Goal: Task Accomplishment & Management: Use online tool/utility

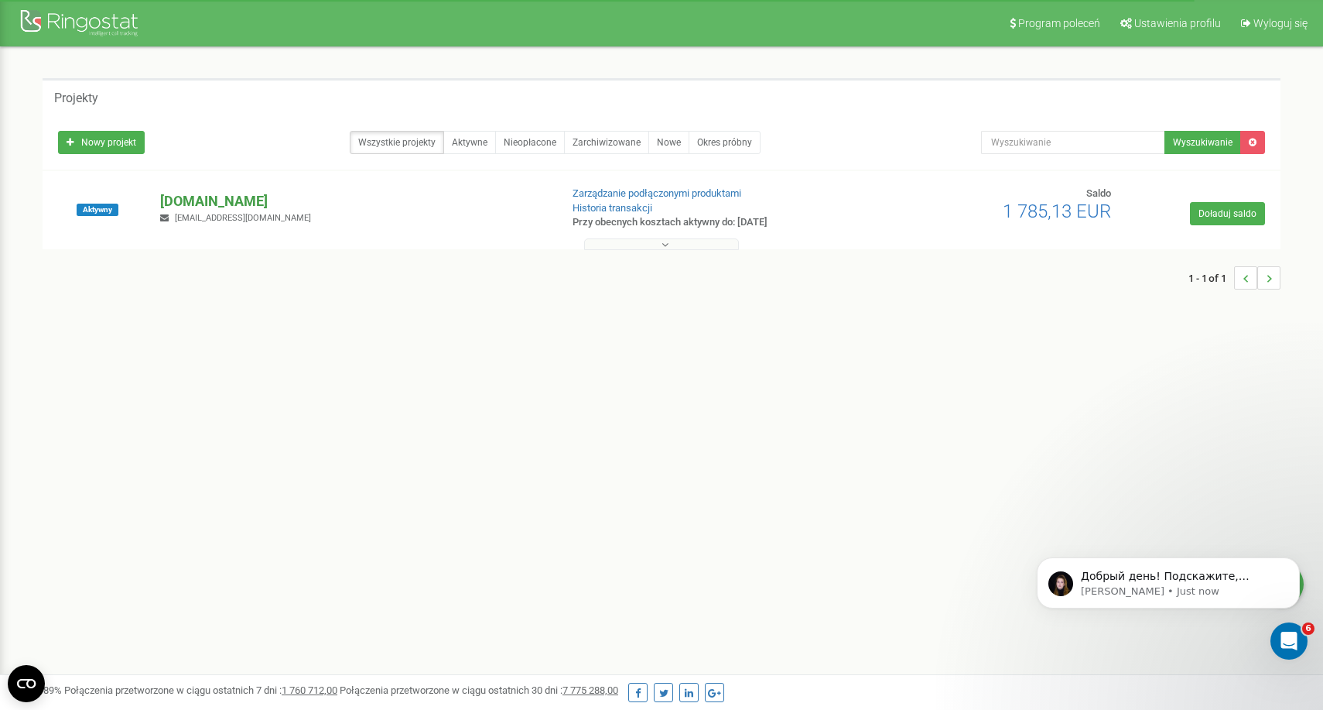
click at [198, 204] on p "[DOMAIN_NAME]" at bounding box center [353, 201] width 387 height 20
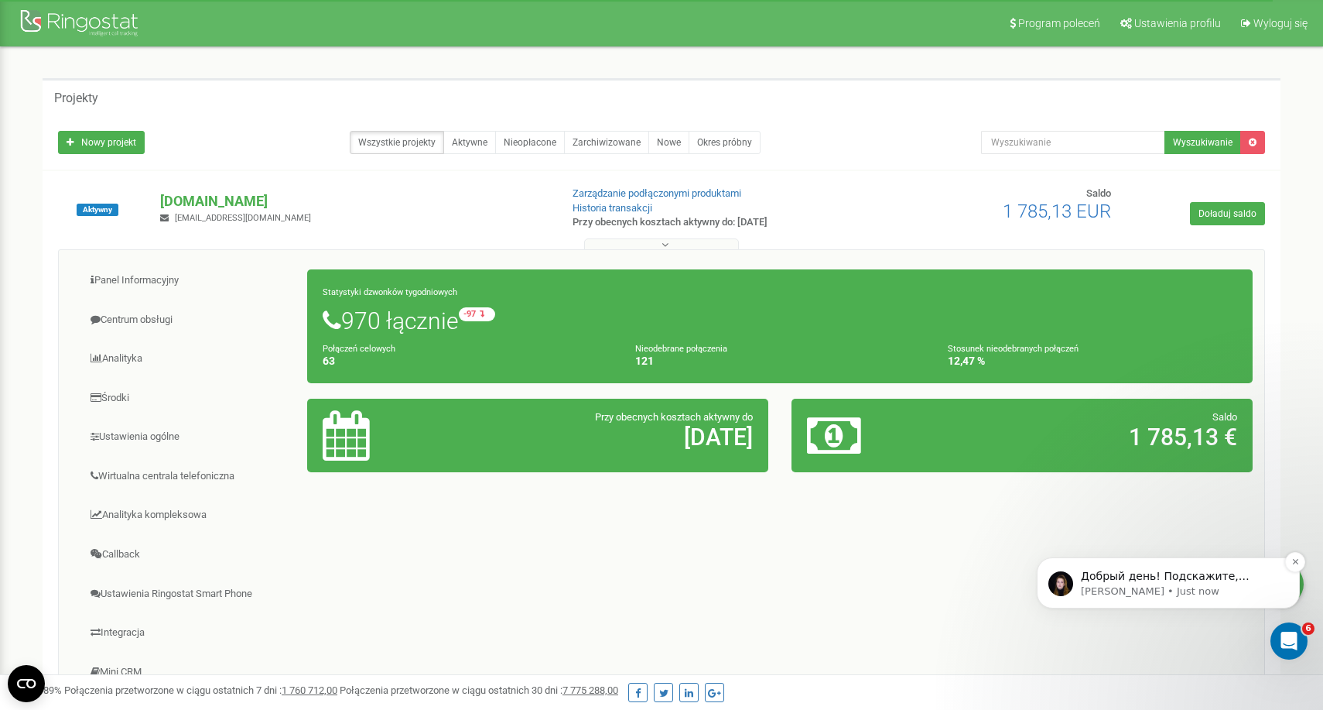
click at [1113, 574] on p "Добрый день! Подскажите, пожалуйста, могу я еще чем нибудь вам помочь? ​" at bounding box center [1181, 576] width 200 height 15
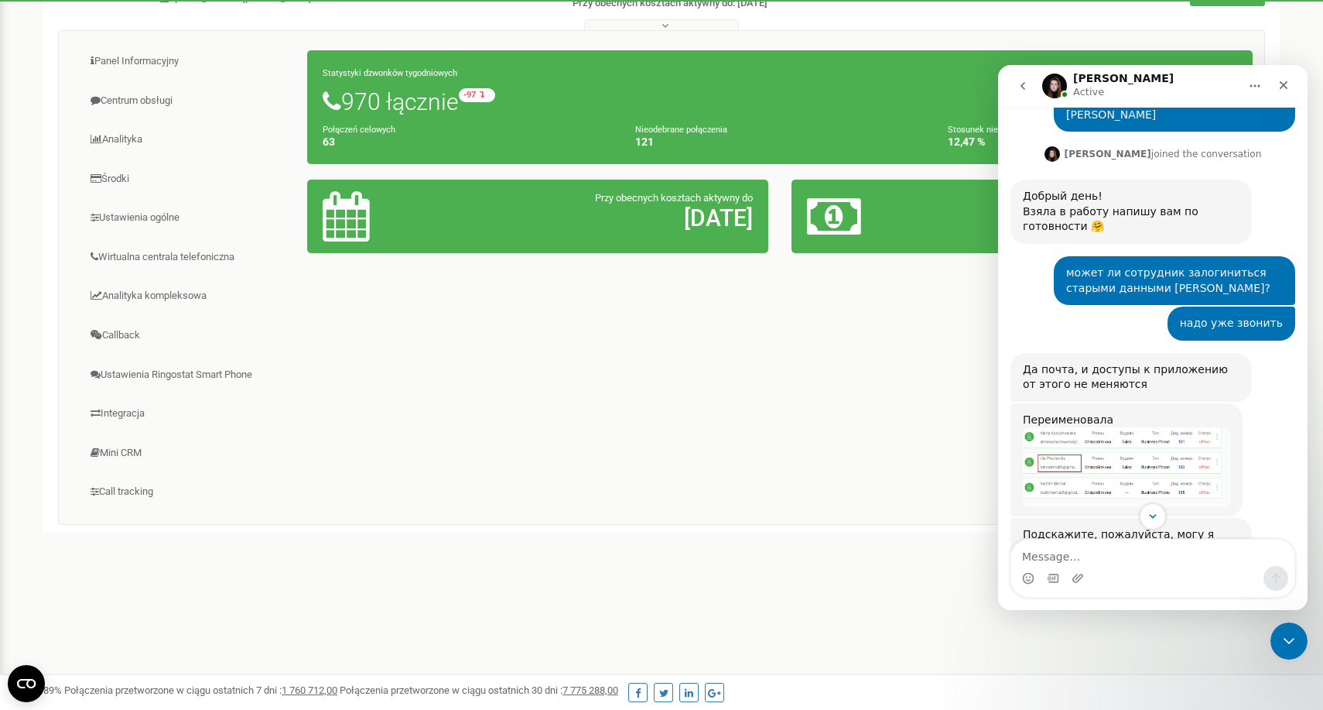
scroll to position [401, 0]
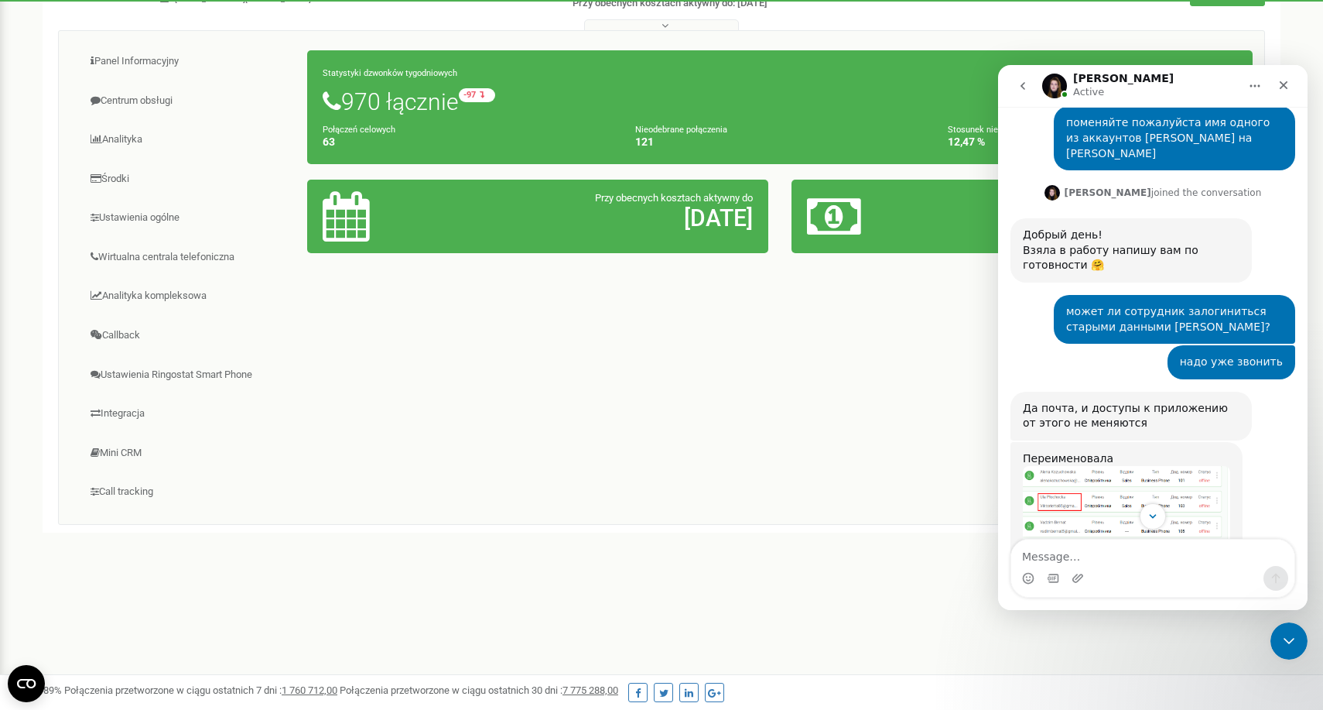
click at [841, 328] on div "Panel Informacyjny Centrum obsługi Analityka Środki Ustawienia ogólne 63 121" at bounding box center [661, 277] width 1207 height 495
click at [132, 135] on link "Analityka" at bounding box center [189, 140] width 238 height 38
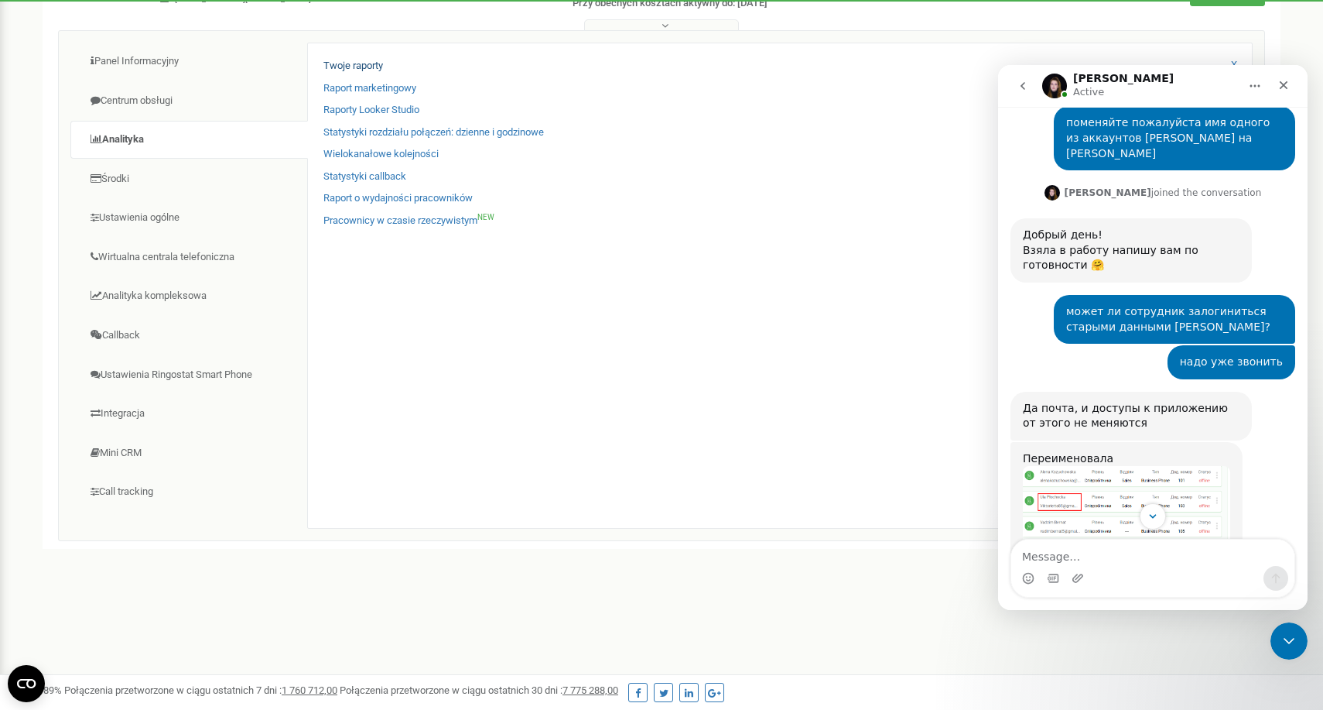
click at [344, 63] on link "Twoje raporty" at bounding box center [354, 66] width 60 height 15
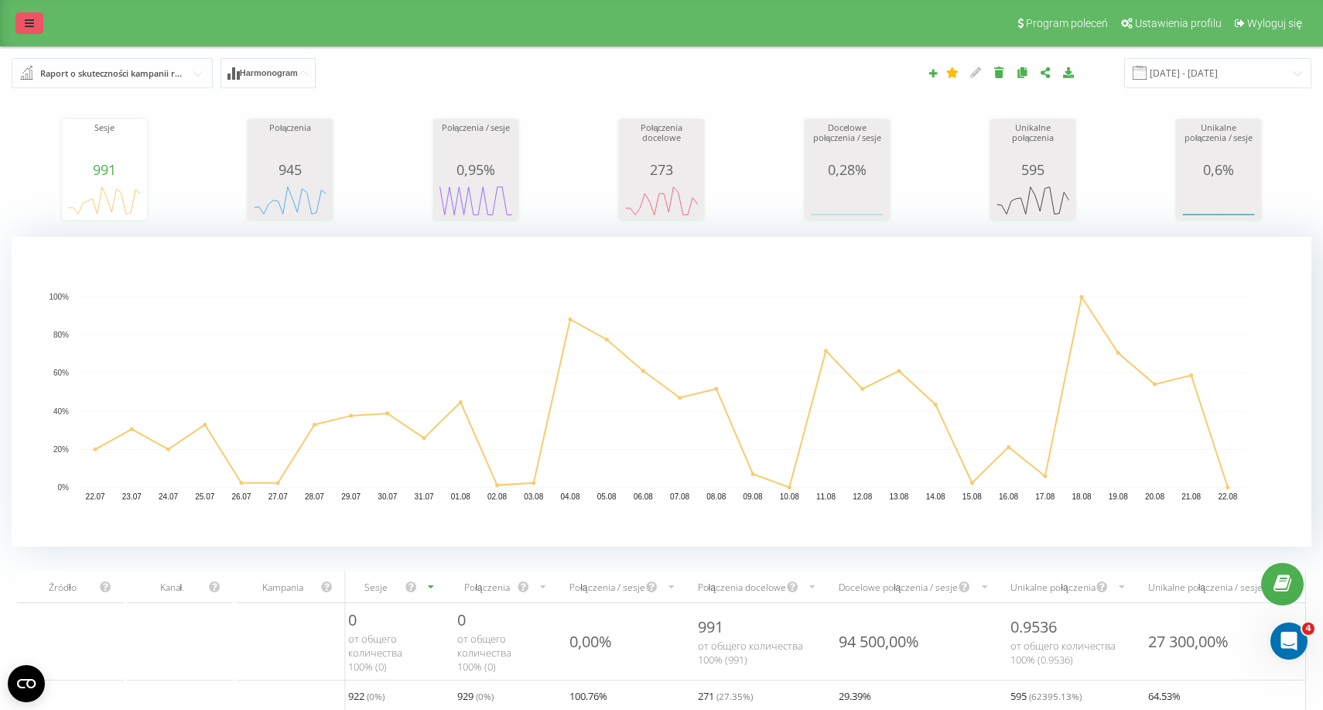
click at [28, 26] on icon at bounding box center [29, 23] width 9 height 11
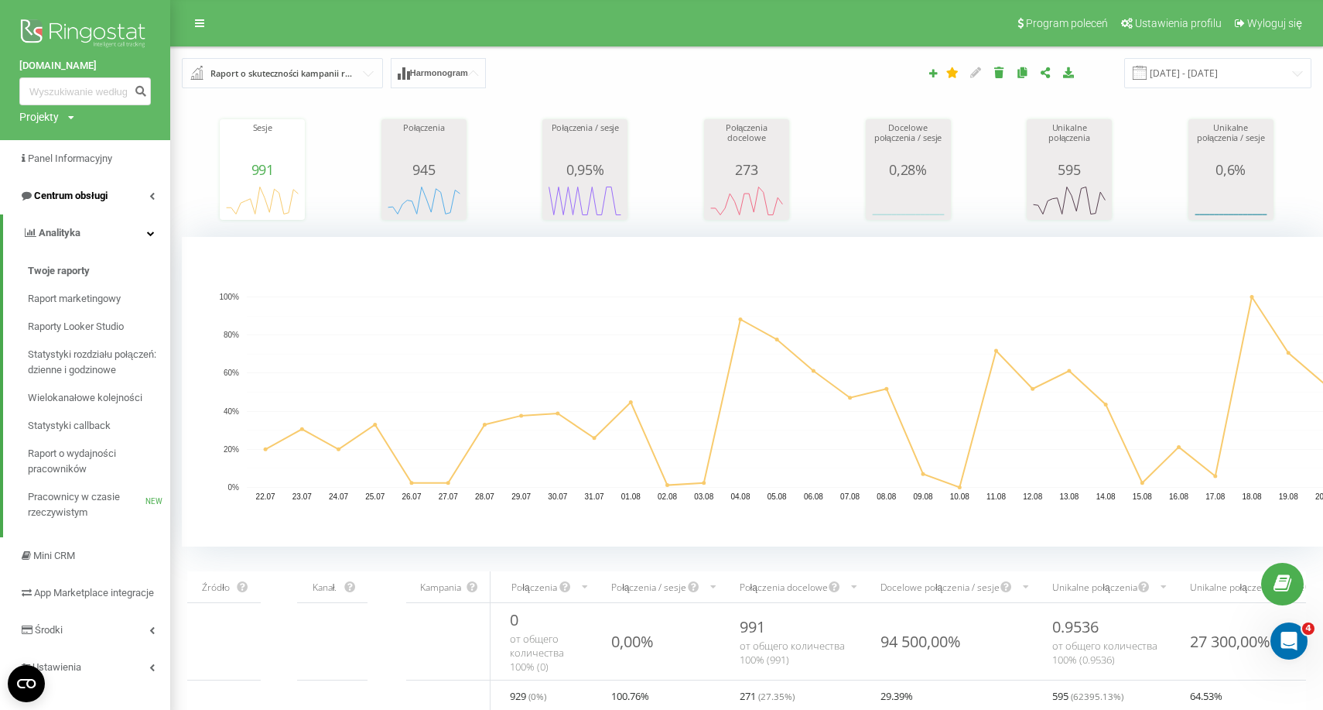
click at [66, 200] on span "Centrum obsługi" at bounding box center [63, 195] width 88 height 15
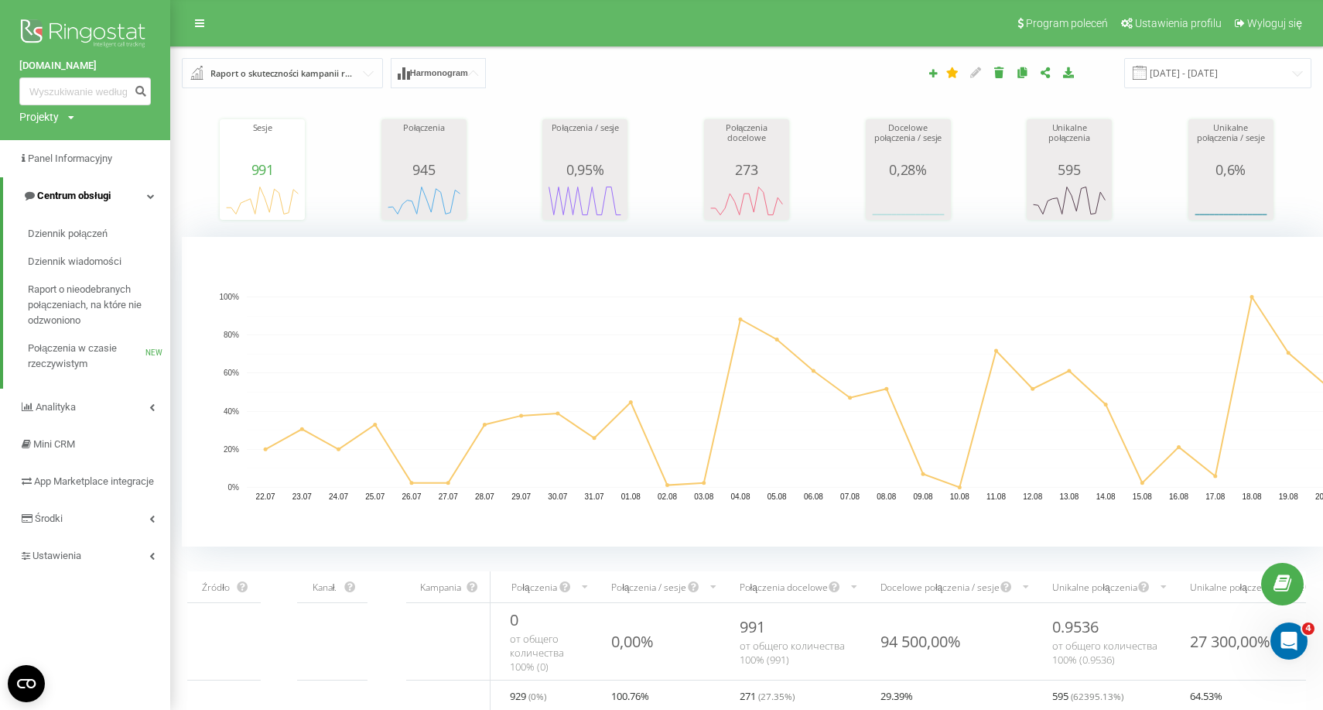
click at [67, 200] on link "Centrum obsługi" at bounding box center [86, 195] width 167 height 37
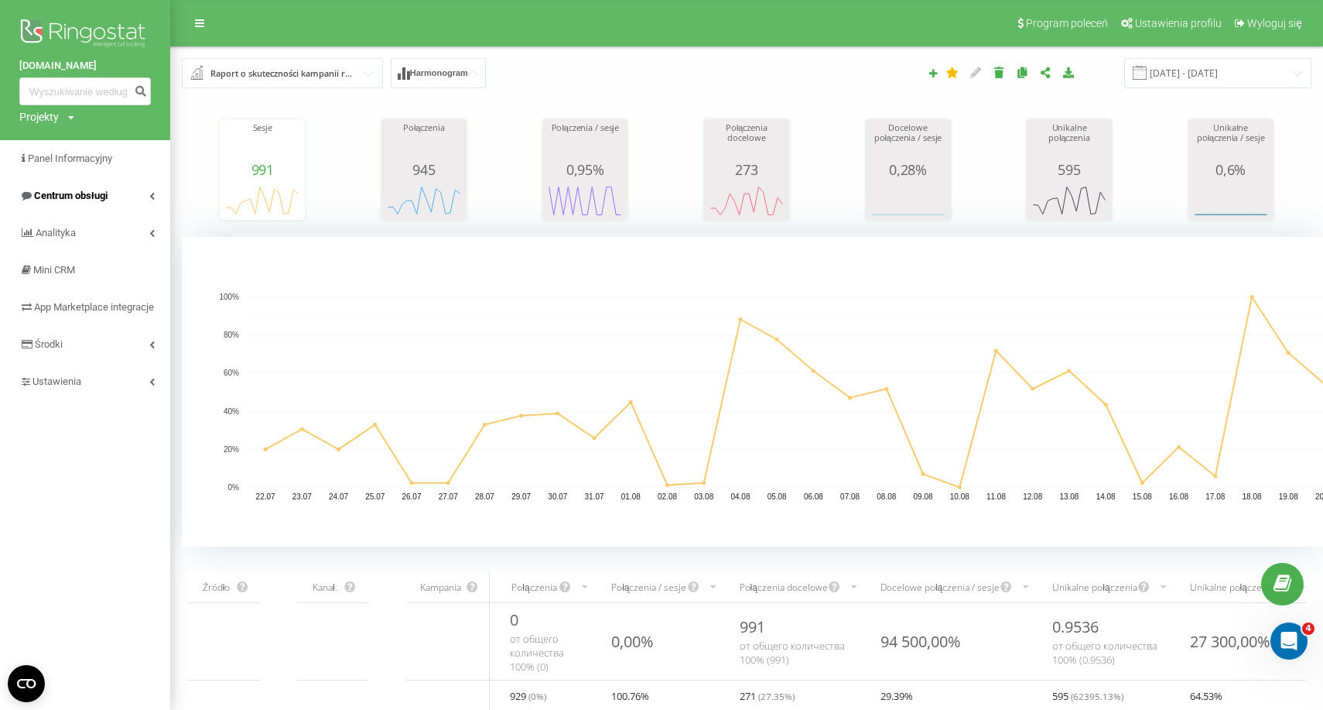
click at [66, 194] on span "Centrum obsługi" at bounding box center [71, 196] width 74 height 12
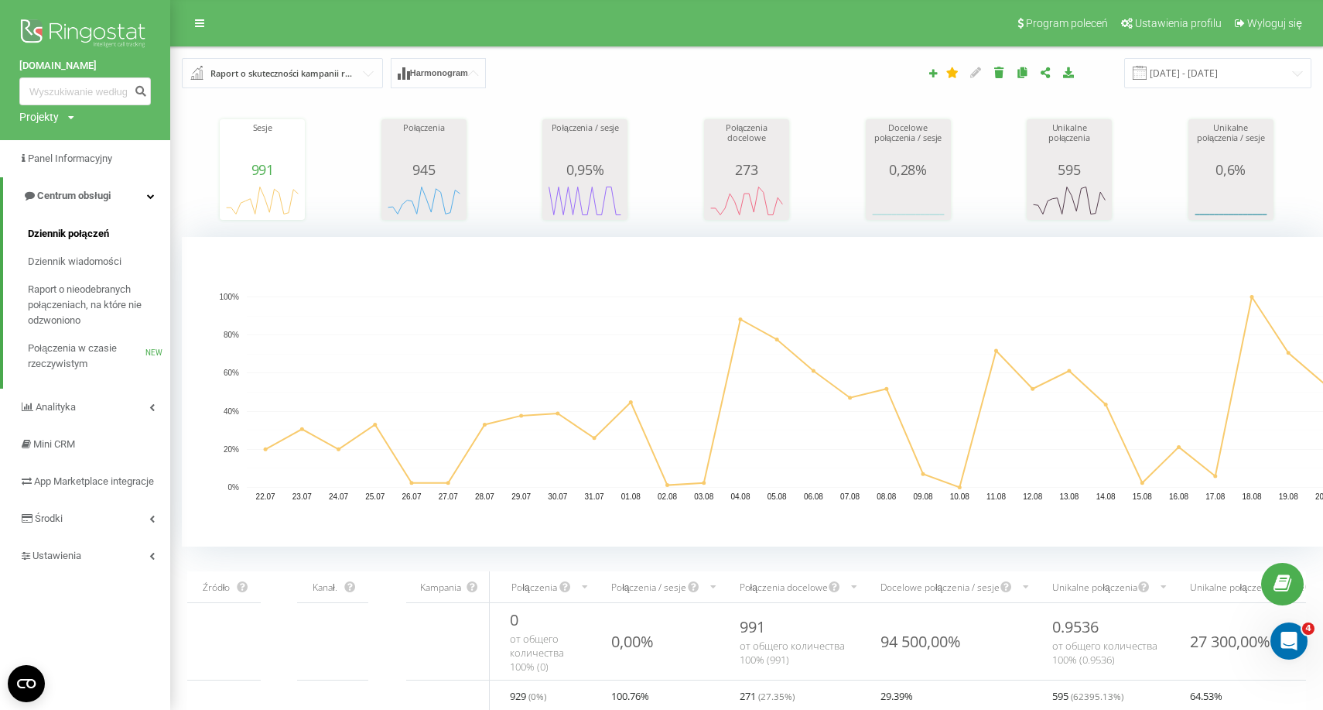
click at [70, 226] on span "Dziennik połączeń" at bounding box center [68, 233] width 81 height 15
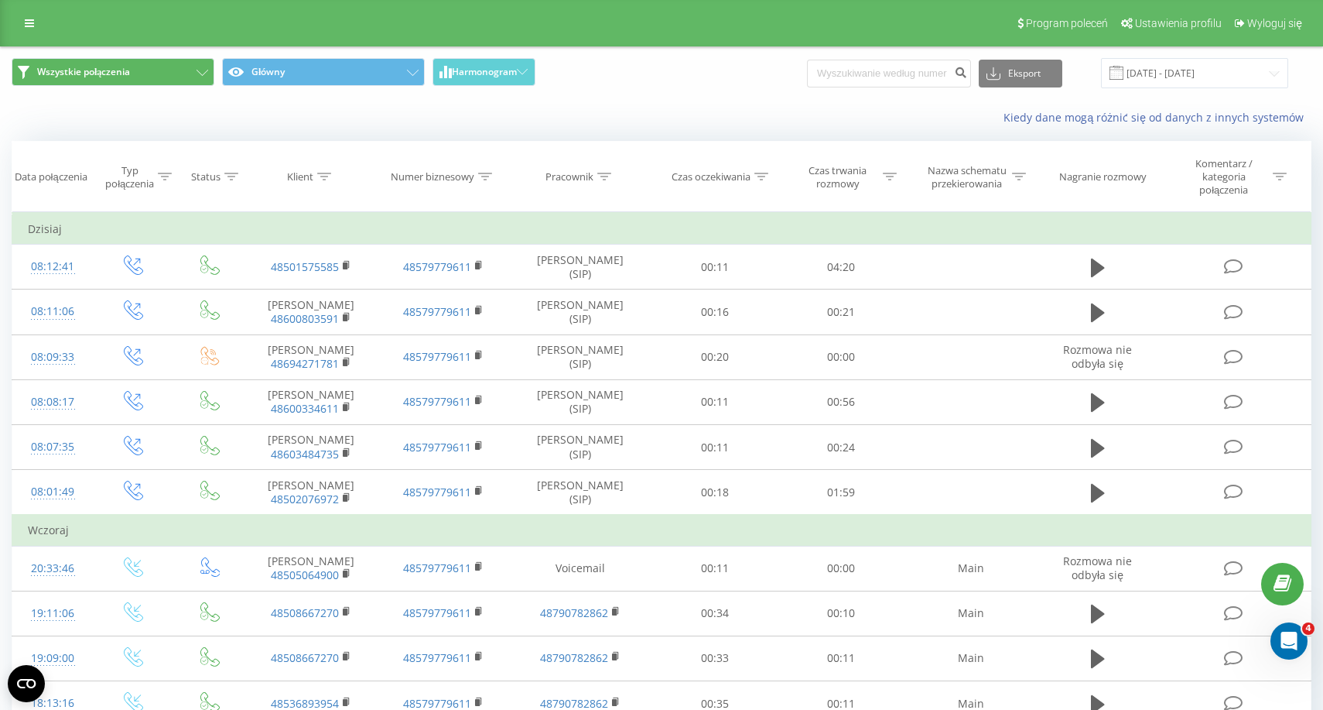
click at [163, 77] on button "Wszystkie połączenia" at bounding box center [113, 72] width 203 height 28
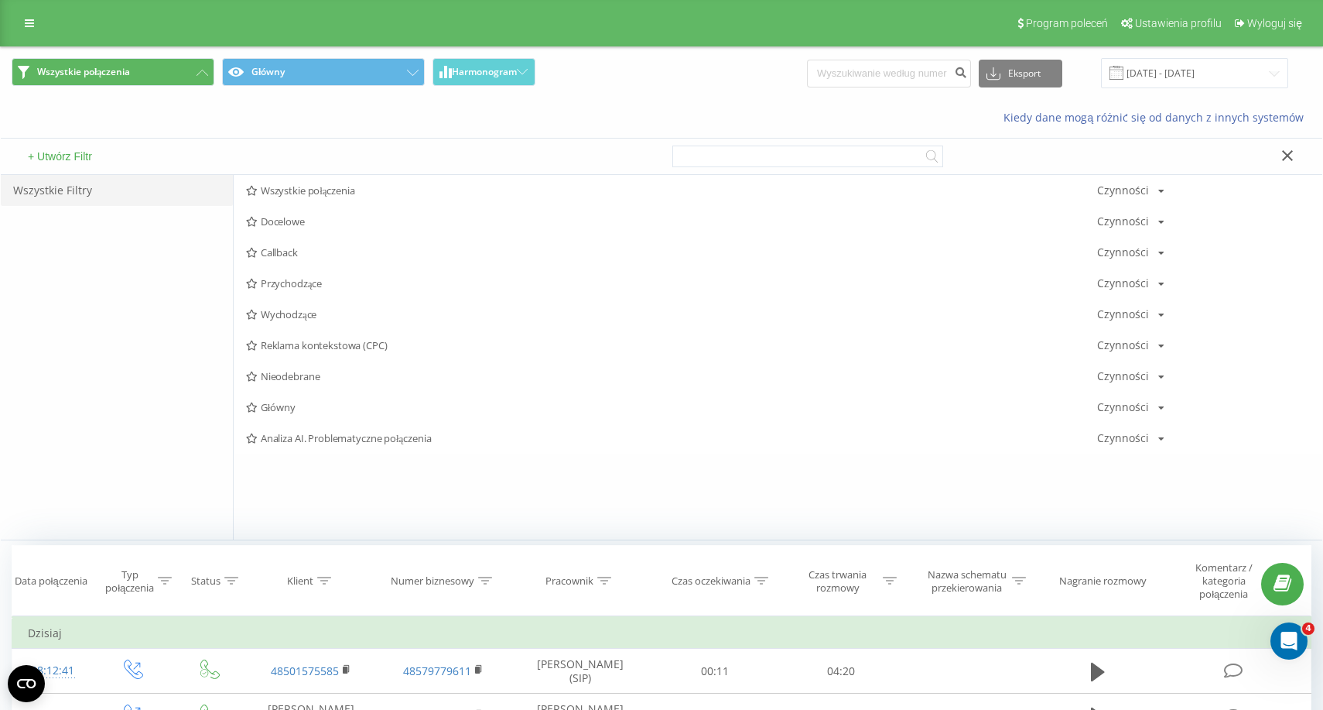
click at [151, 77] on button "Wszystkie połączenia" at bounding box center [113, 72] width 203 height 28
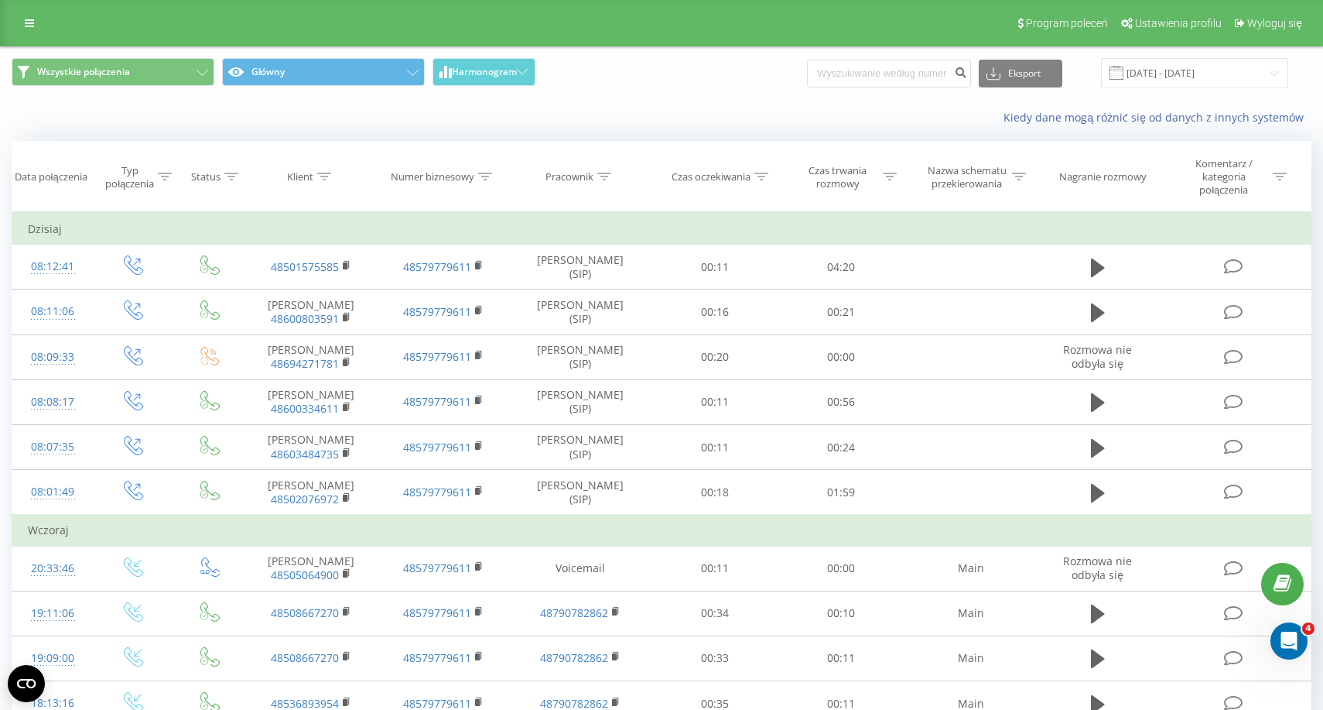
click at [603, 177] on icon at bounding box center [604, 177] width 14 height 8
click at [584, 261] on div at bounding box center [572, 259] width 110 height 15
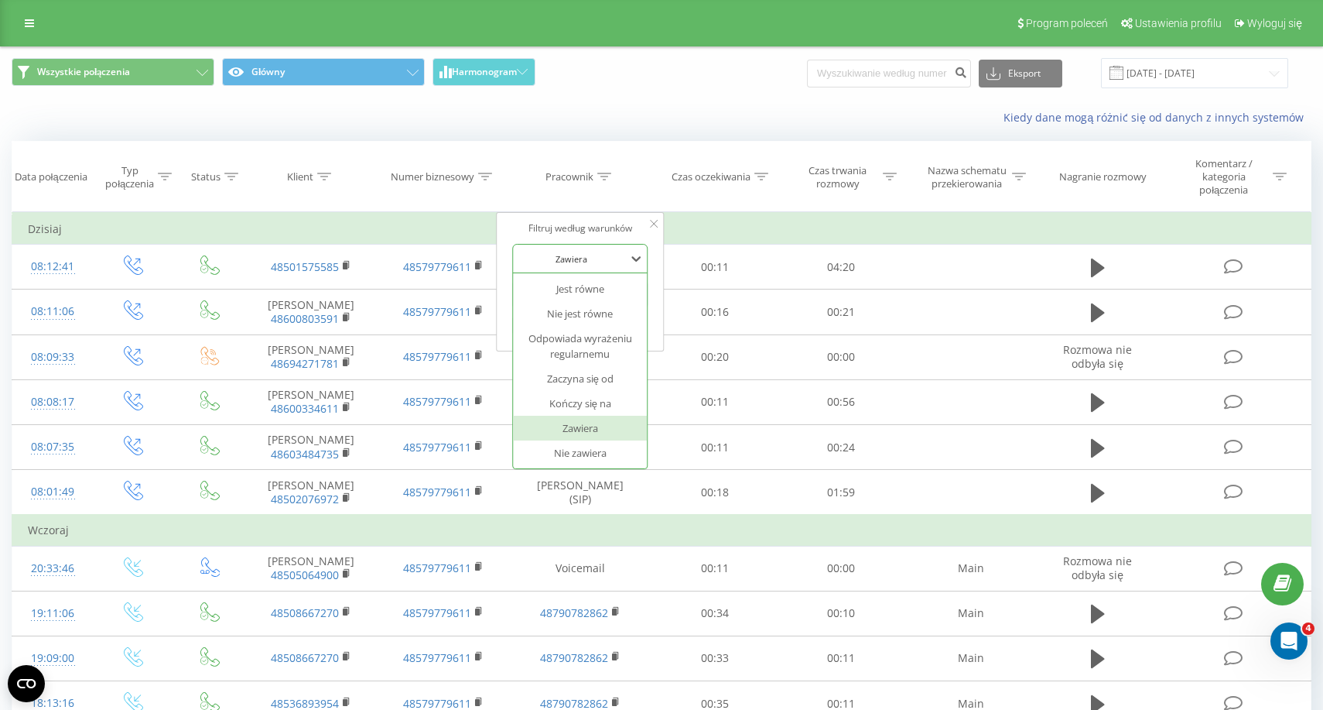
click at [583, 263] on div at bounding box center [572, 259] width 110 height 15
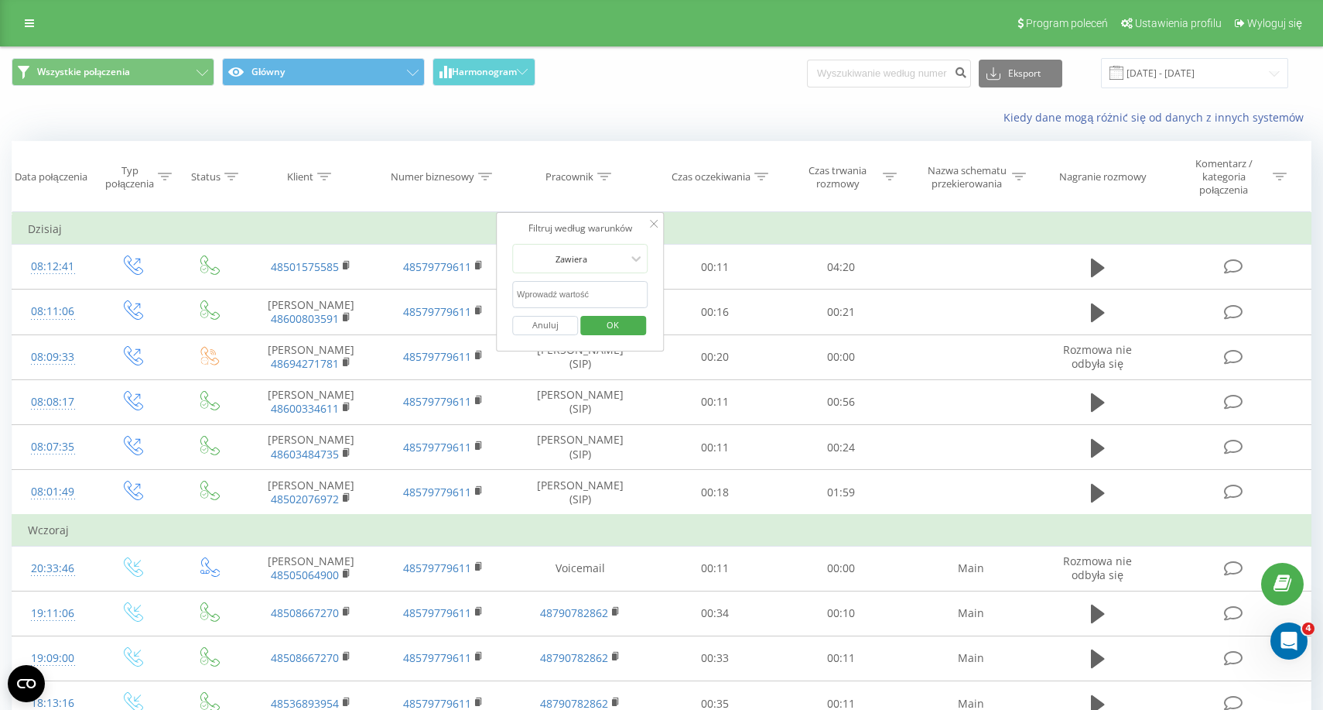
click at [577, 287] on input "text" at bounding box center [580, 294] width 136 height 27
type input "beata"
click at [613, 323] on button "OK" at bounding box center [613, 325] width 66 height 19
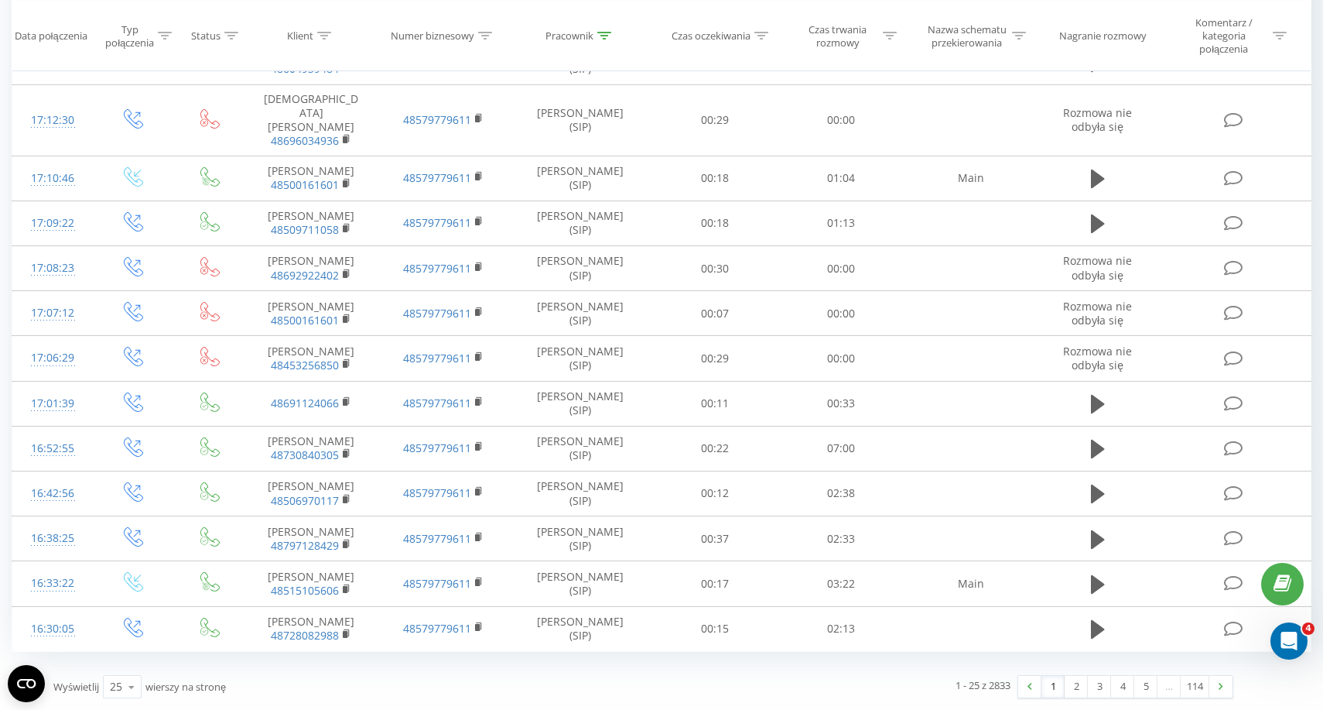
scroll to position [794, 0]
click at [1075, 683] on link "2" at bounding box center [1076, 687] width 23 height 22
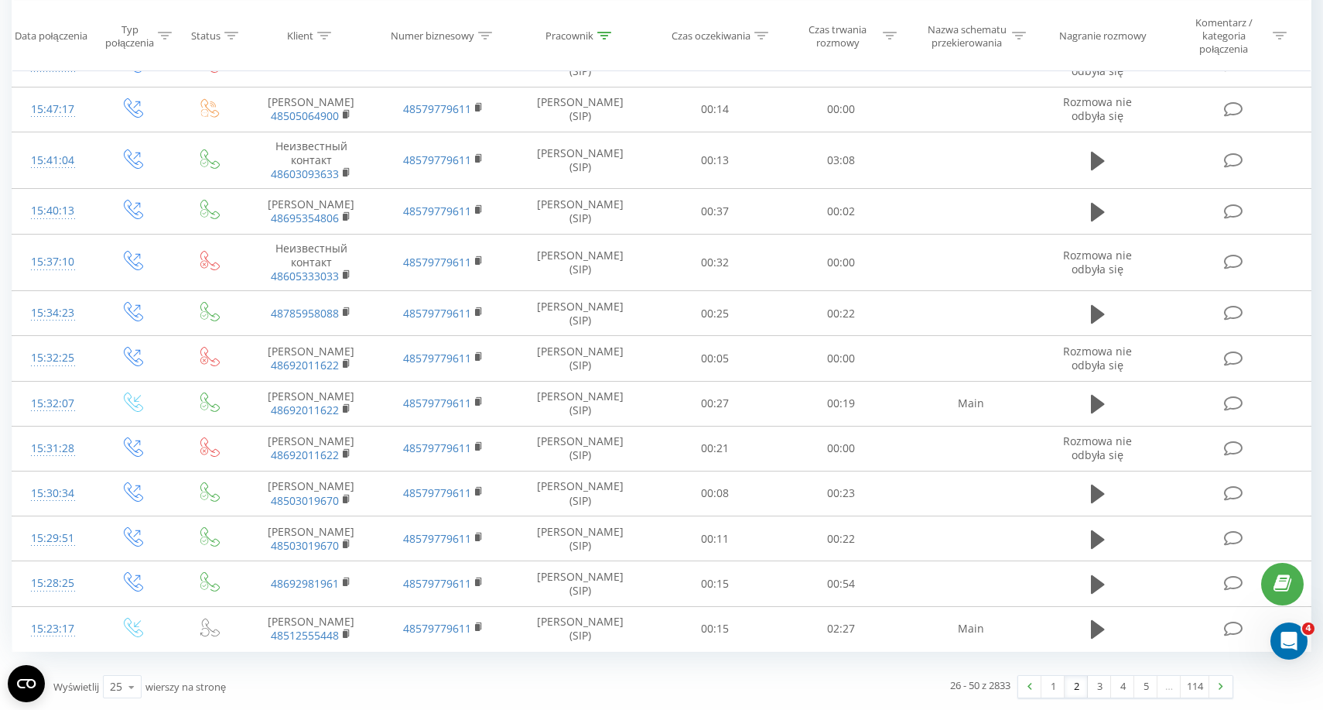
scroll to position [772, 0]
click at [1094, 689] on link "3" at bounding box center [1099, 687] width 23 height 22
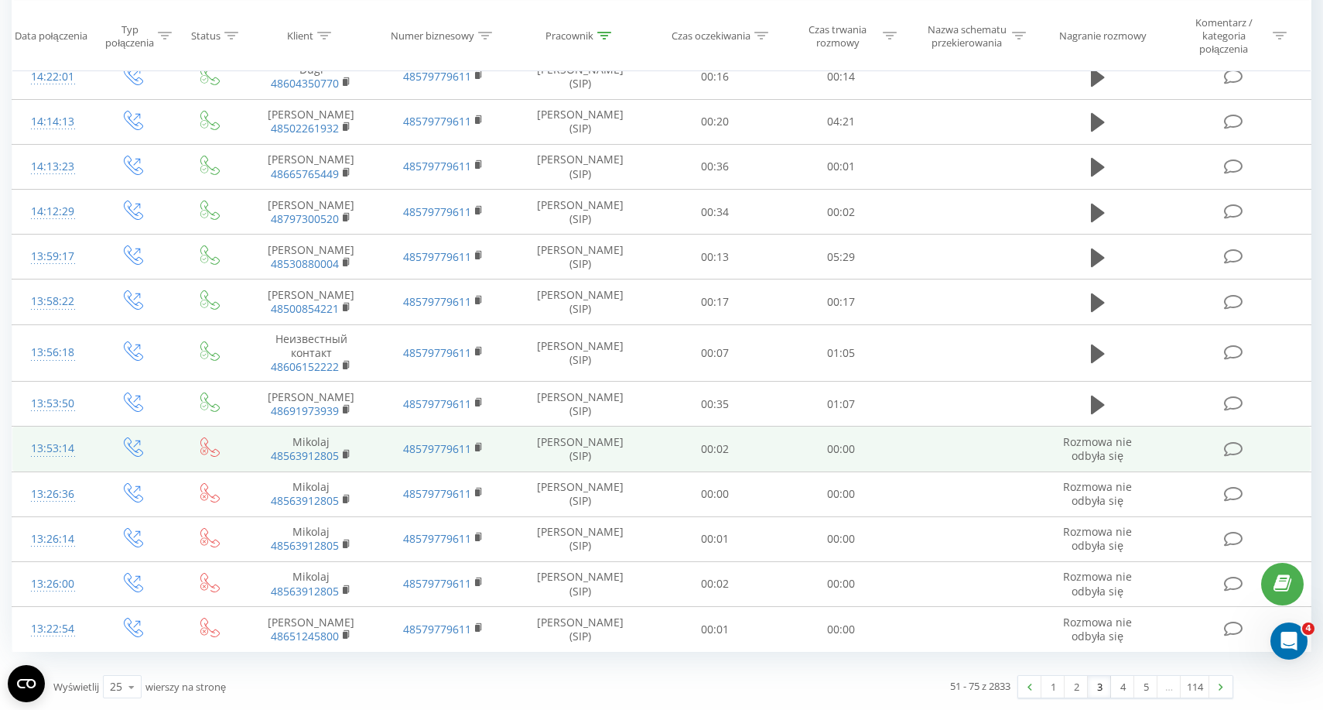
scroll to position [749, 0]
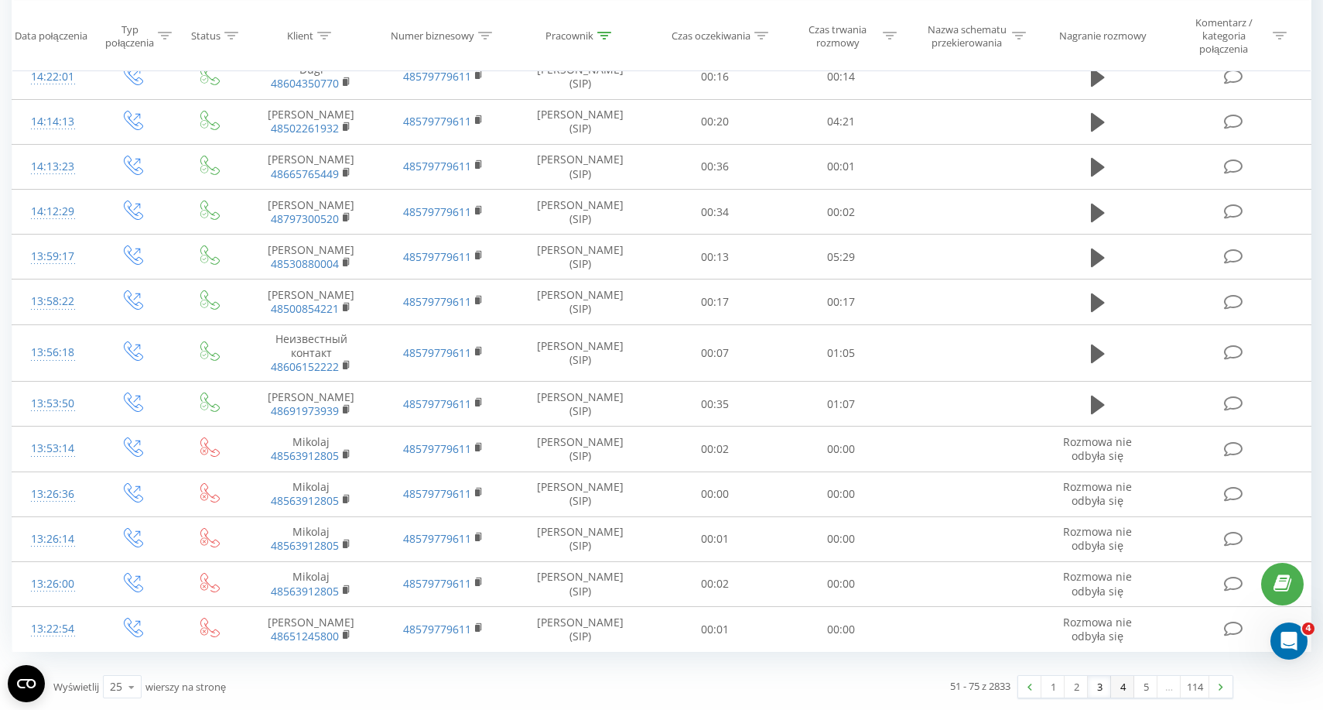
click at [1114, 693] on link "4" at bounding box center [1122, 687] width 23 height 22
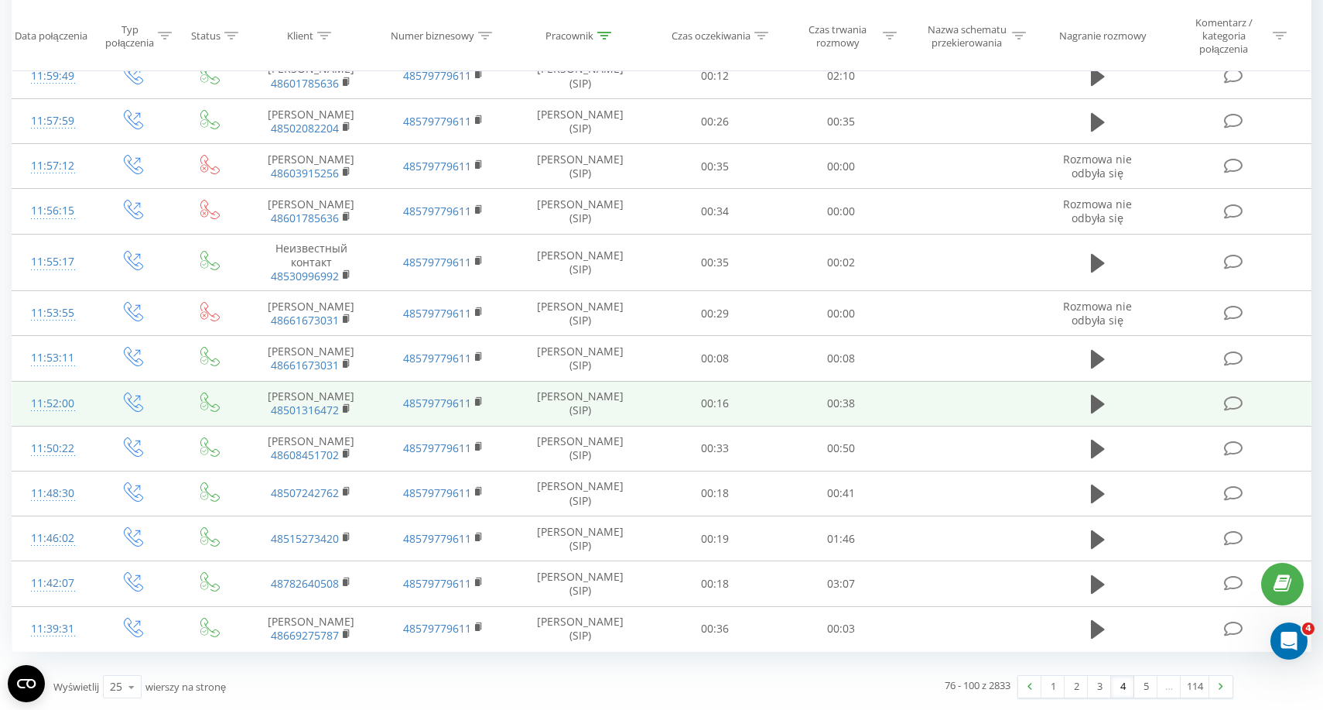
scroll to position [772, 0]
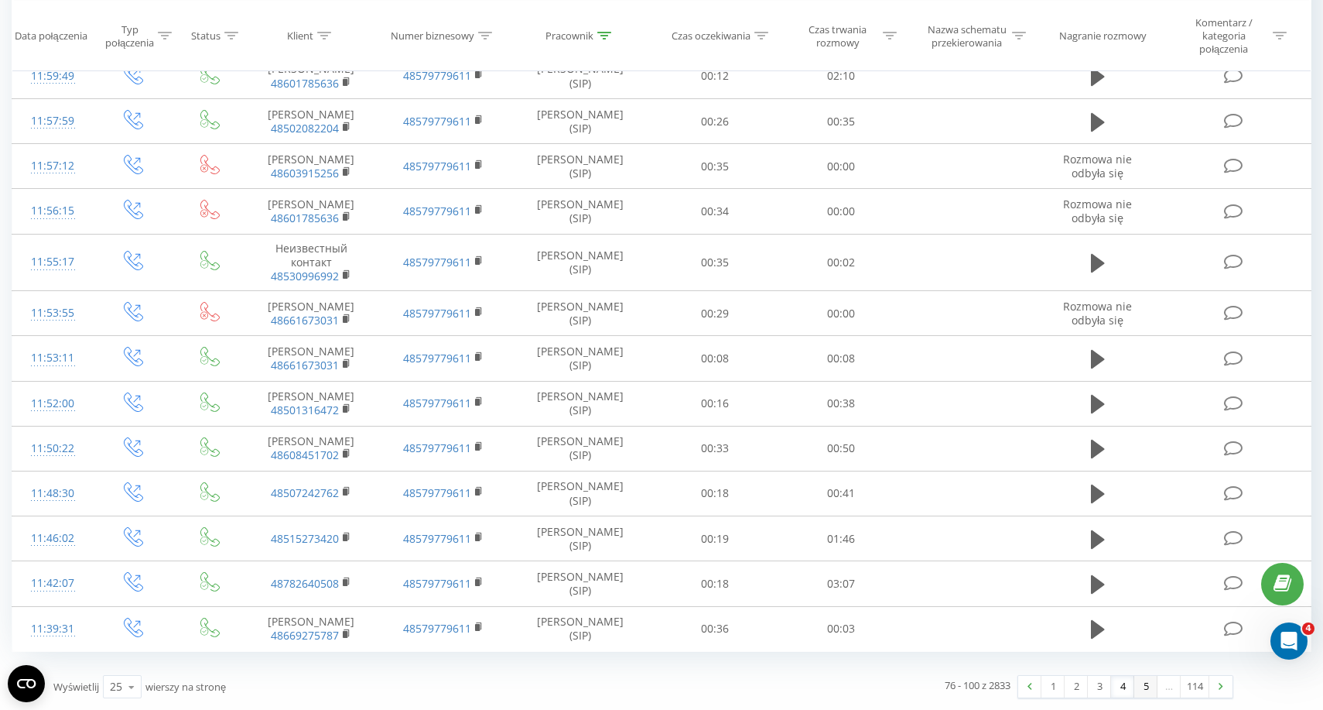
click at [1143, 688] on link "5" at bounding box center [1146, 687] width 23 height 22
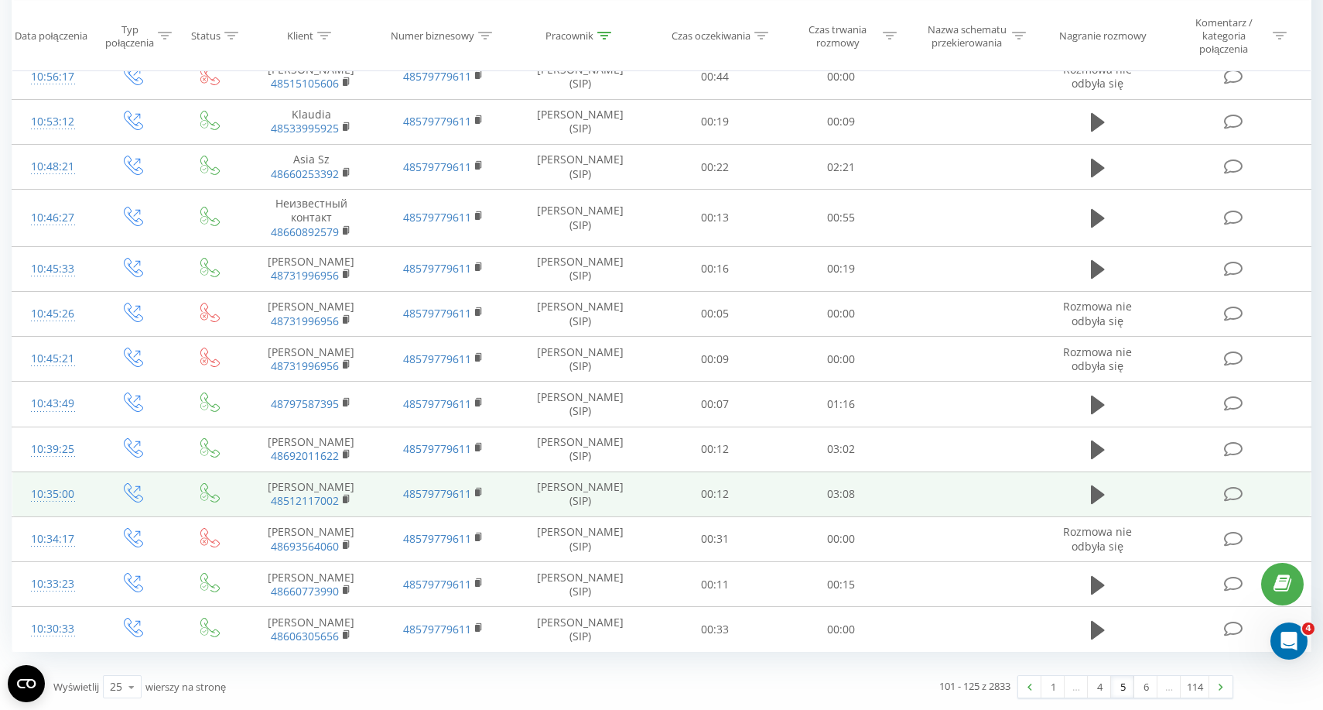
scroll to position [807, 0]
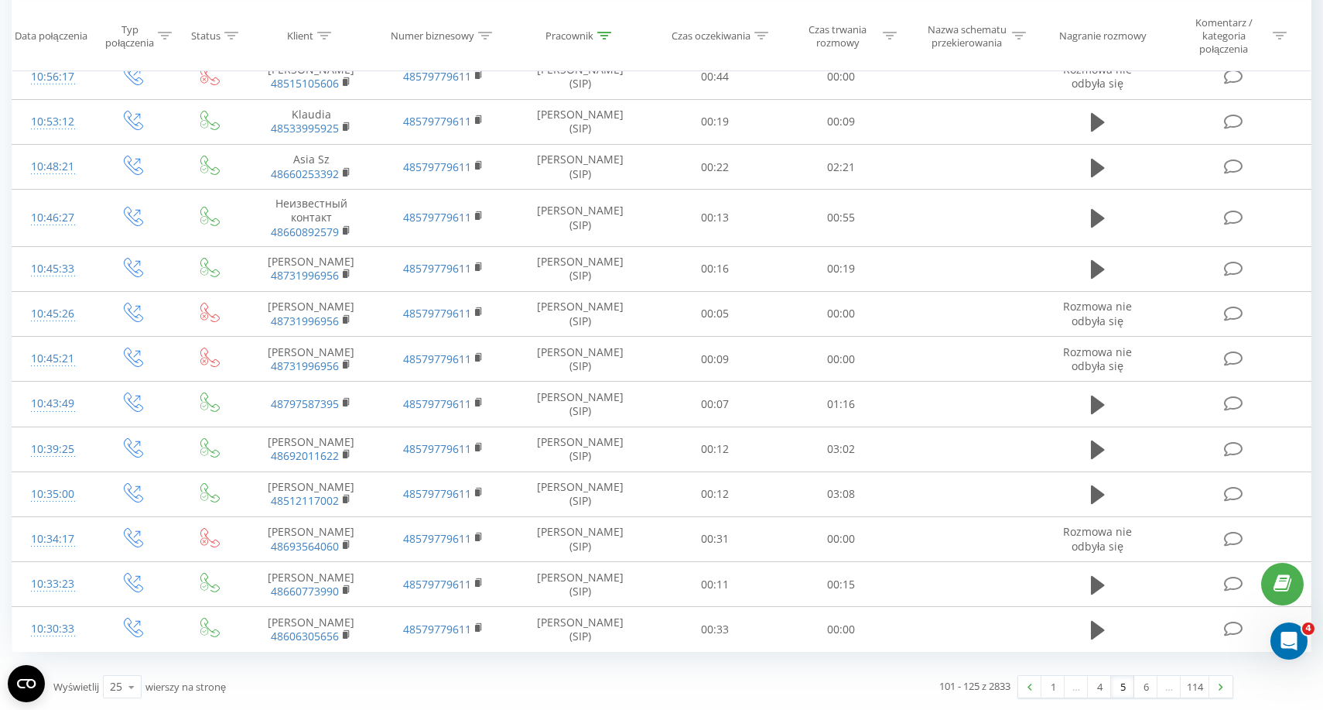
click at [1117, 684] on link "5" at bounding box center [1122, 687] width 23 height 22
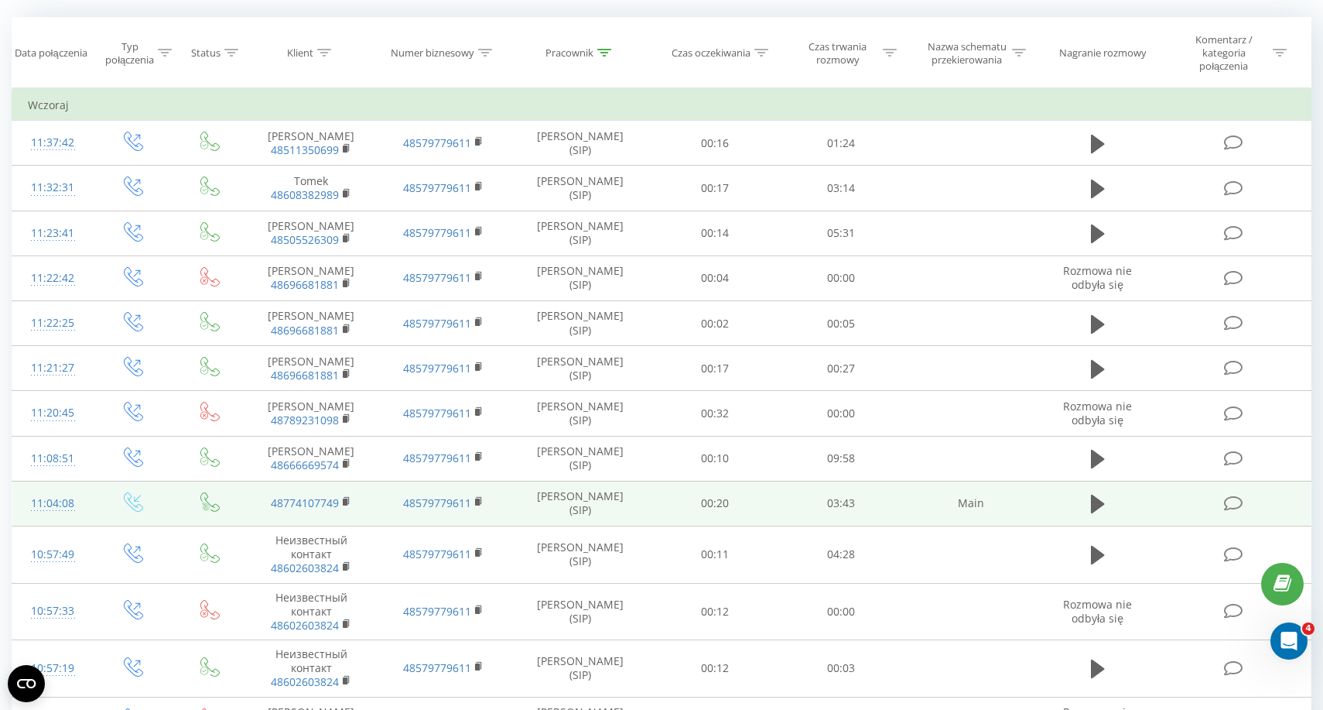
scroll to position [125, 0]
